Goal: Information Seeking & Learning: Find specific fact

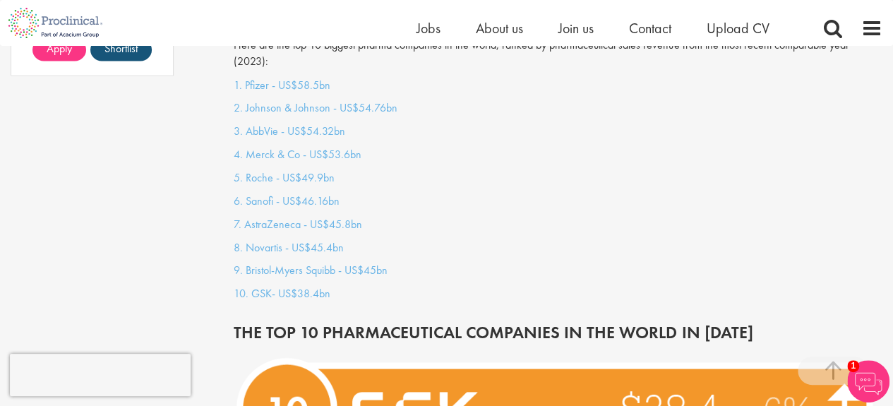
scroll to position [1271, 0]
